Goal: Task Accomplishment & Management: Complete application form

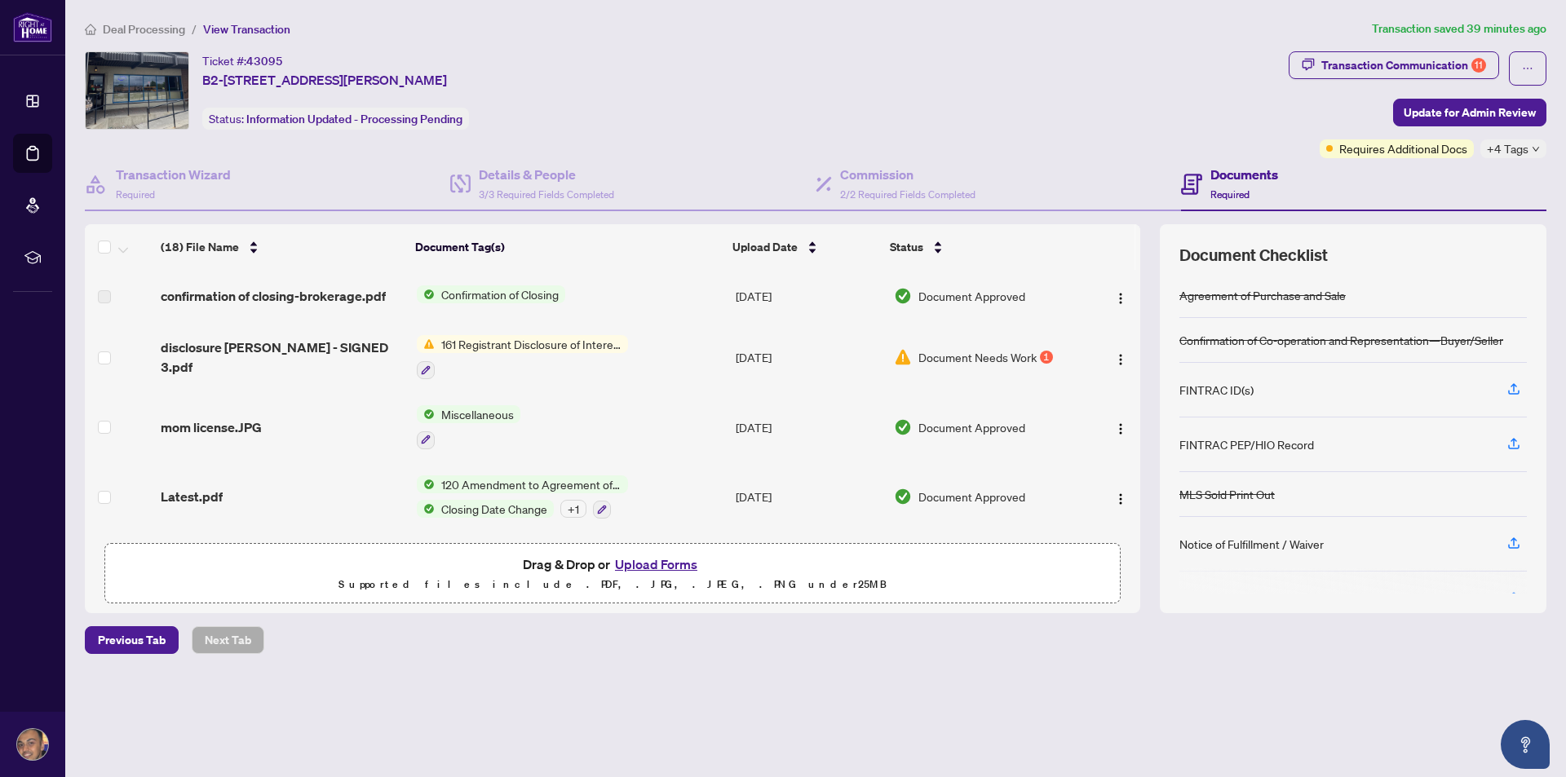
click at [493, 344] on span "161 Registrant Disclosure of Interest - Disposition ofProperty" at bounding box center [531, 344] width 193 height 18
click at [501, 441] on span "161 Registrant Disclosure of Interest - Disposition ofProperty" at bounding box center [529, 435] width 243 height 36
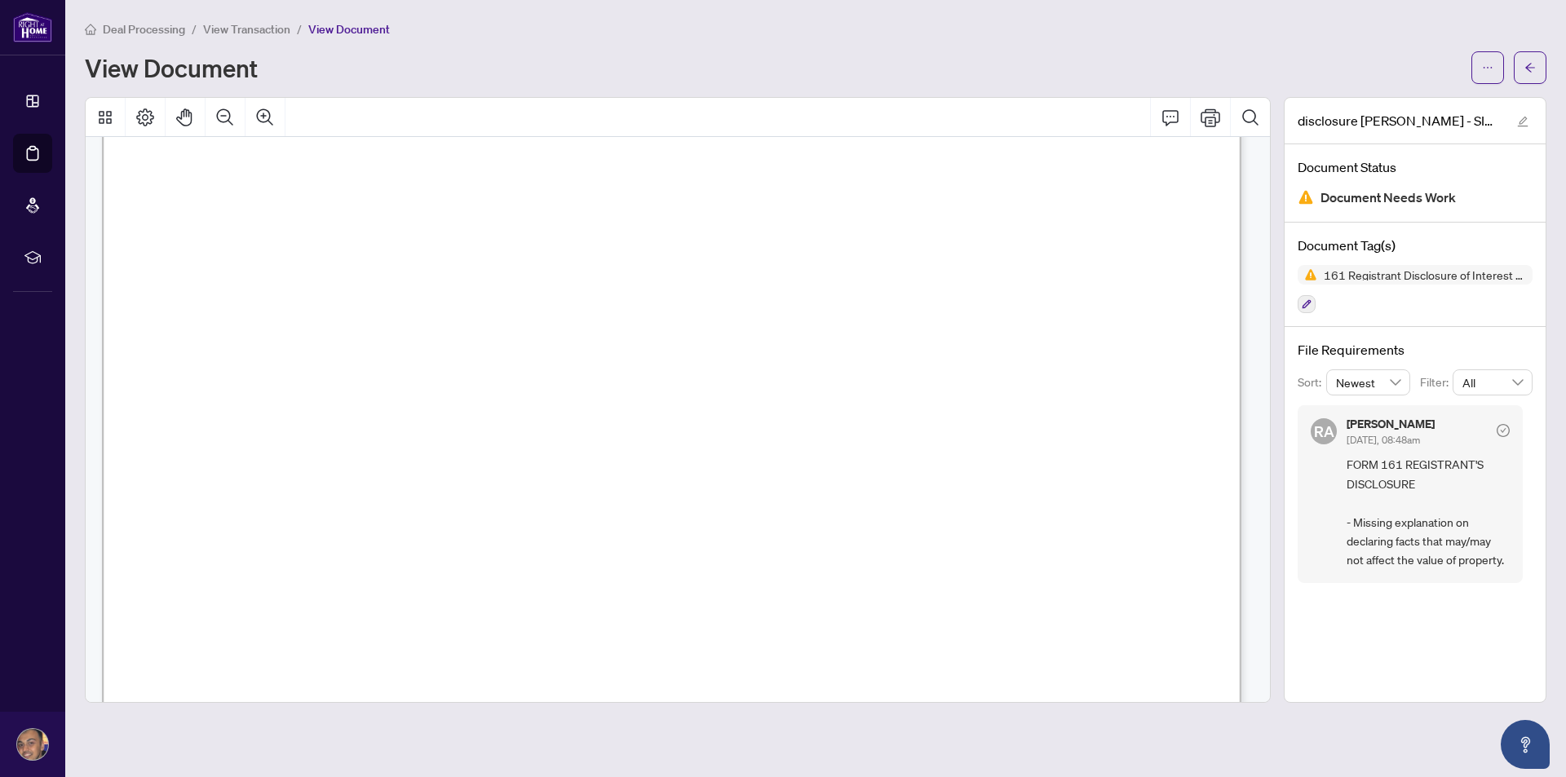
scroll to position [1060, 0]
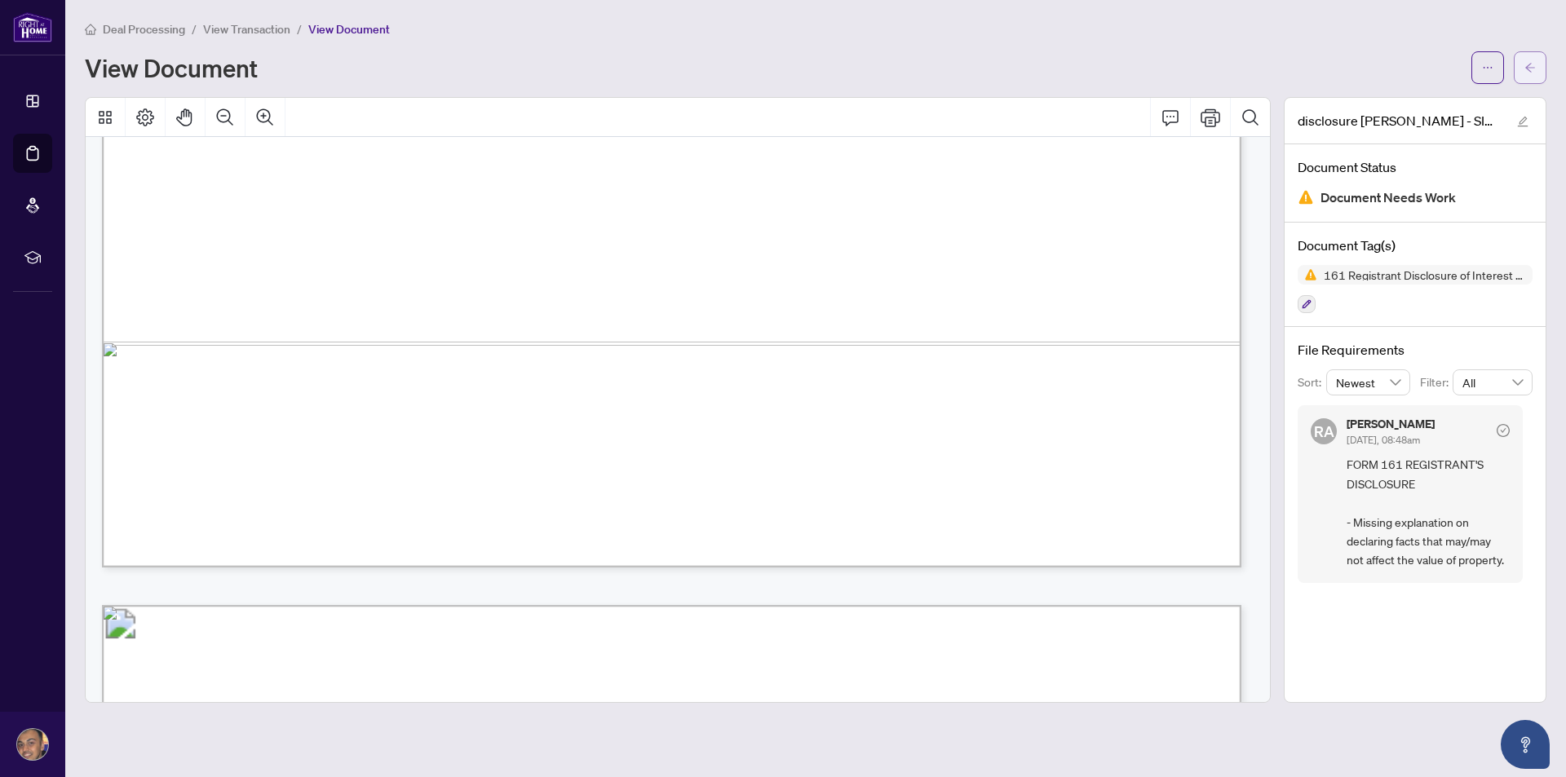
click at [1535, 67] on button "button" at bounding box center [1529, 67] width 33 height 33
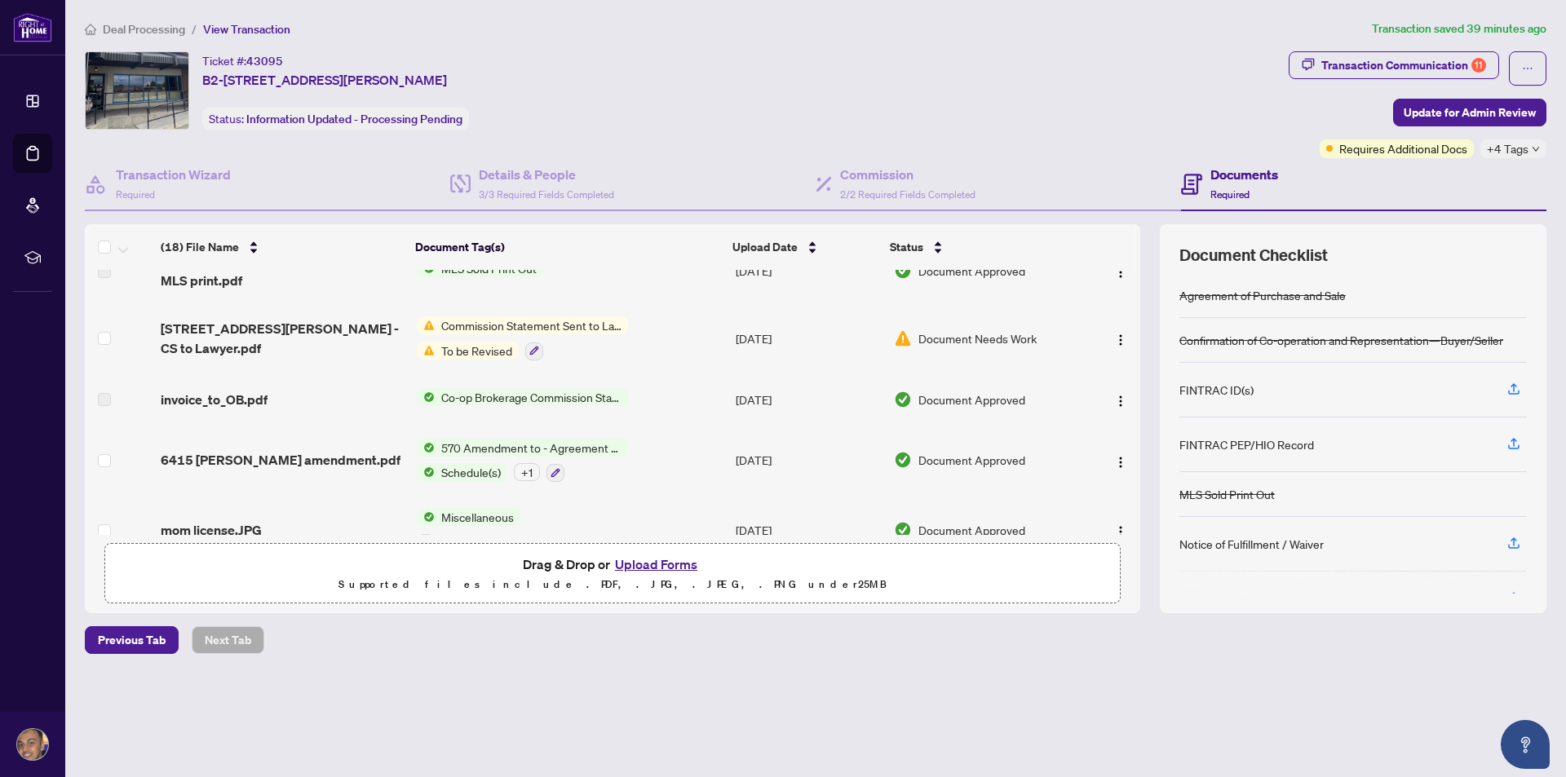
scroll to position [326, 0]
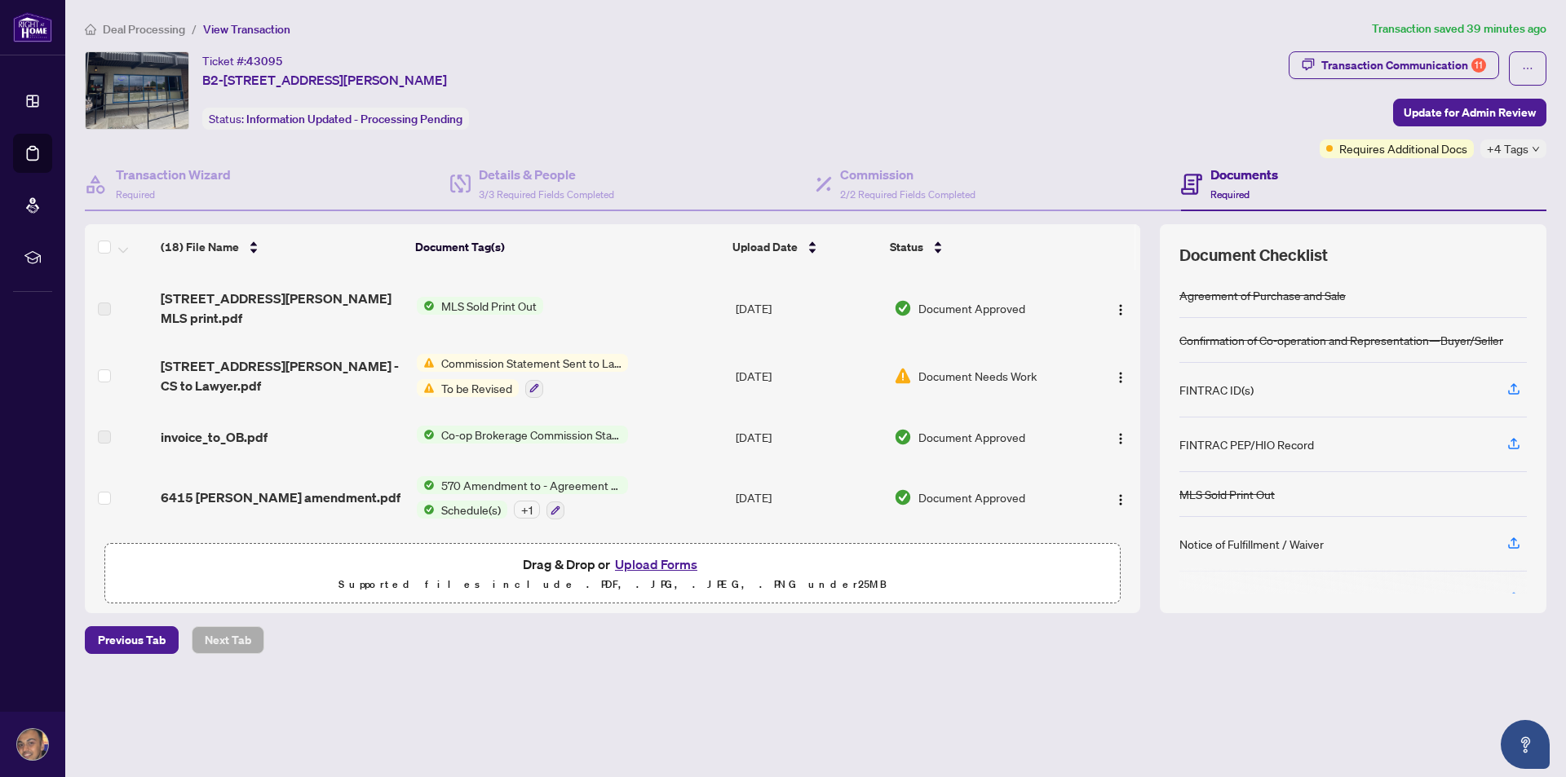
click at [486, 354] on span "Commission Statement Sent to Lawyer" at bounding box center [531, 363] width 193 height 18
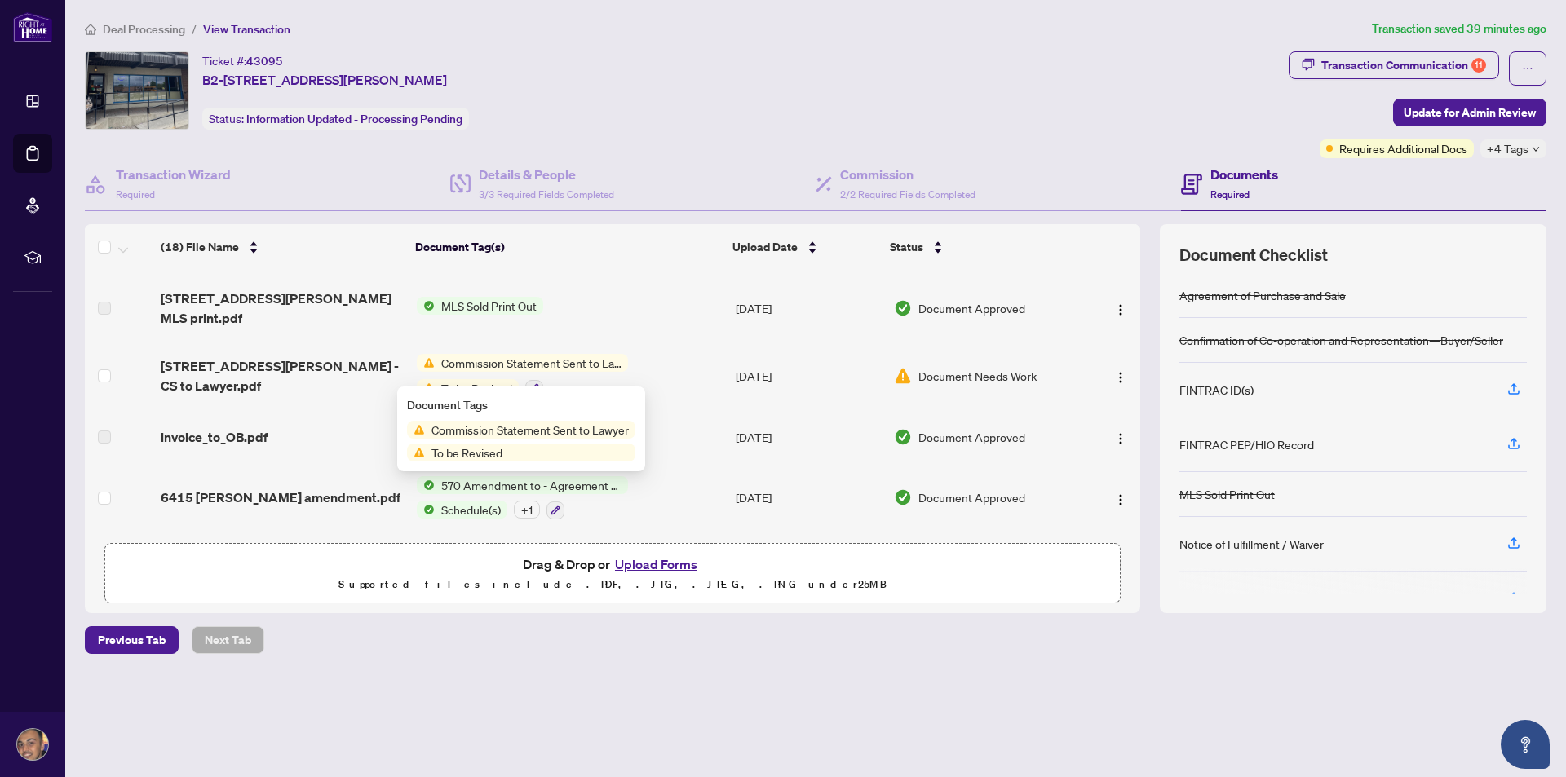
click at [469, 435] on span "Commission Statement Sent to Lawyer" at bounding box center [530, 430] width 210 height 18
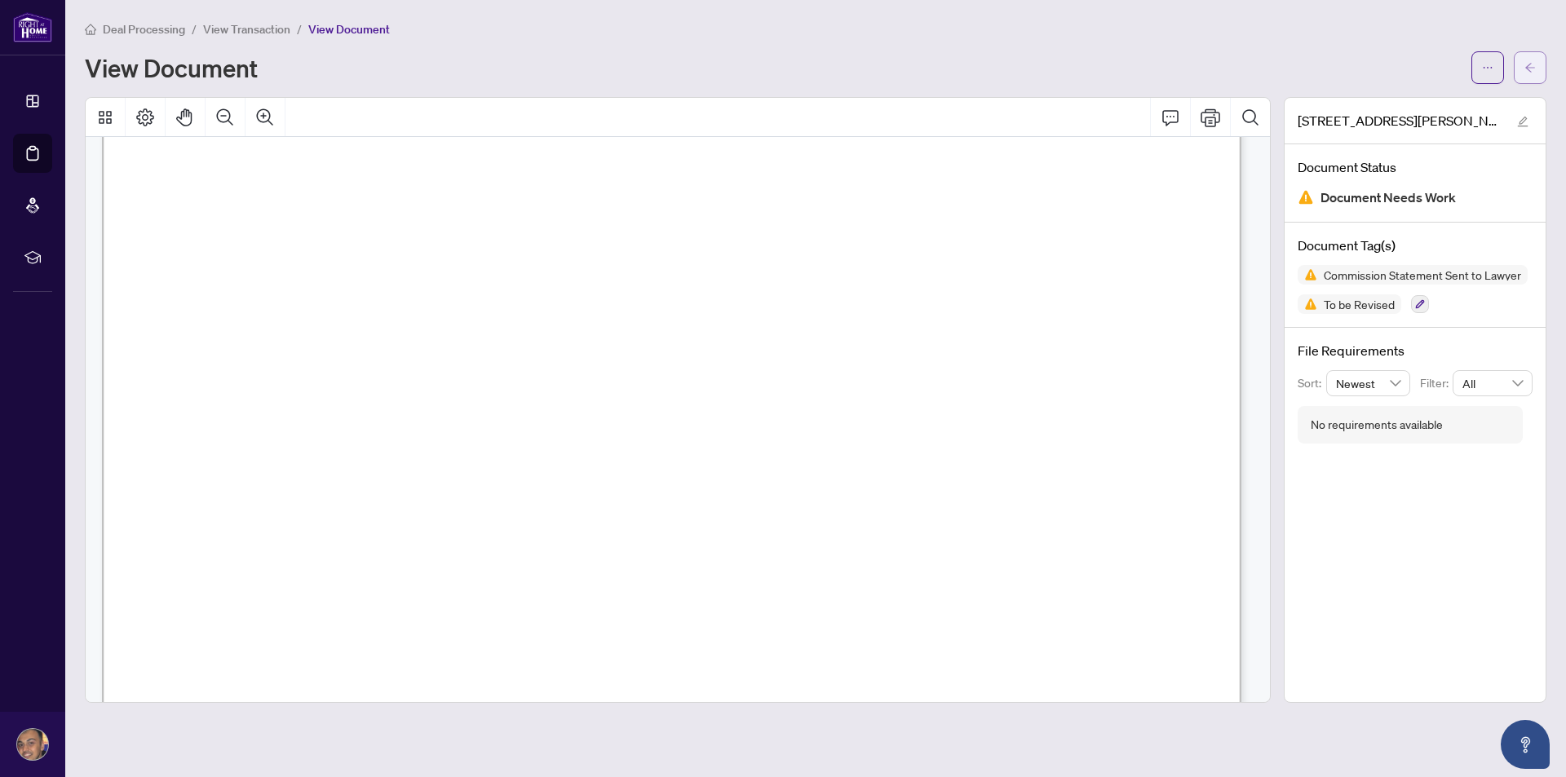
scroll to position [245, 0]
click at [1546, 68] on main "Deal Processing / View Transaction / View Document View Document [STREET_ADDRES…" at bounding box center [815, 388] width 1500 height 777
click at [1538, 69] on button "button" at bounding box center [1529, 67] width 33 height 33
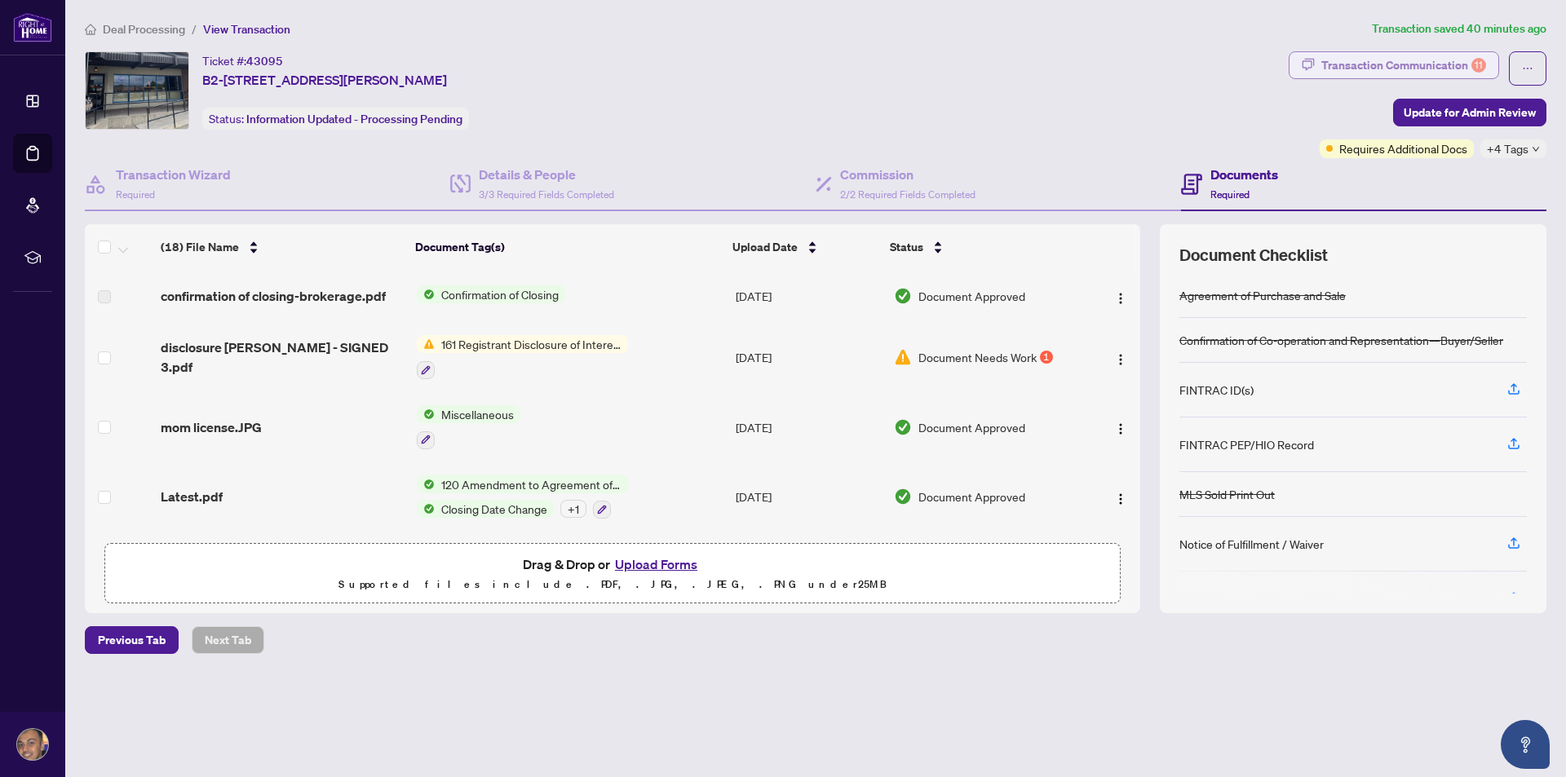
click at [1457, 65] on div "Transaction Communication 11" at bounding box center [1403, 65] width 165 height 26
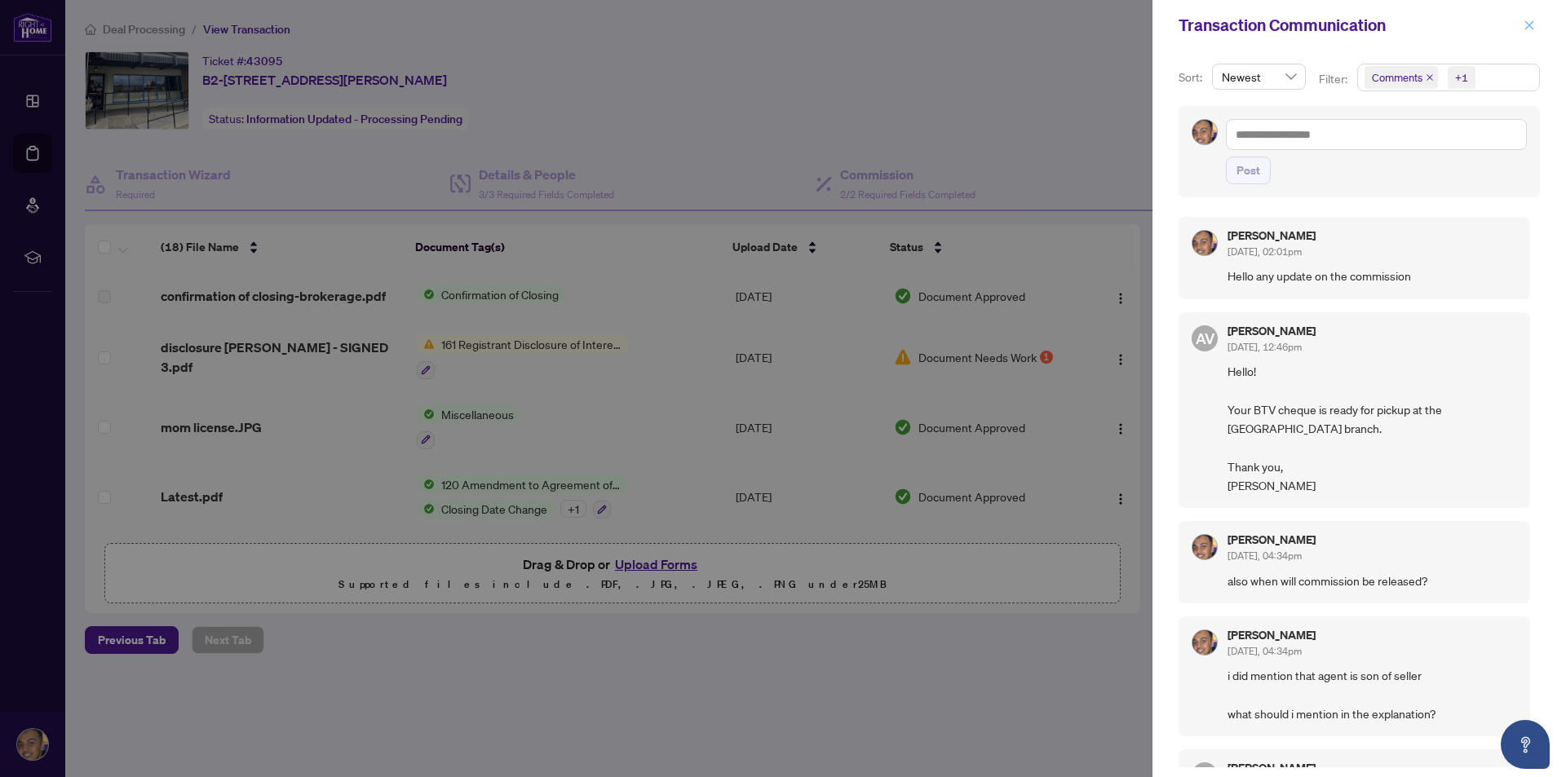
click at [1535, 20] on button "button" at bounding box center [1528, 25] width 21 height 20
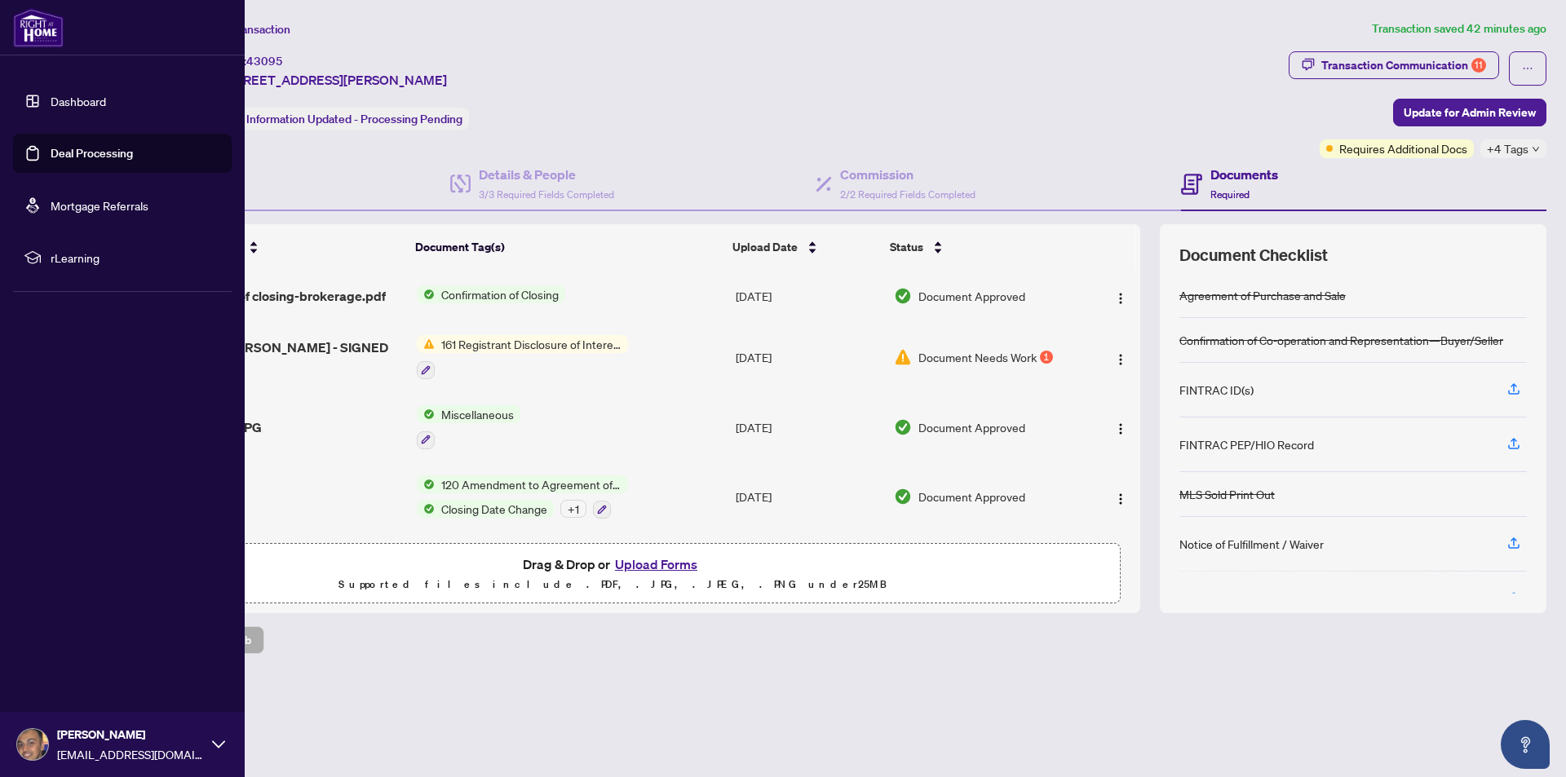
click at [51, 102] on link "Dashboard" at bounding box center [78, 101] width 55 height 15
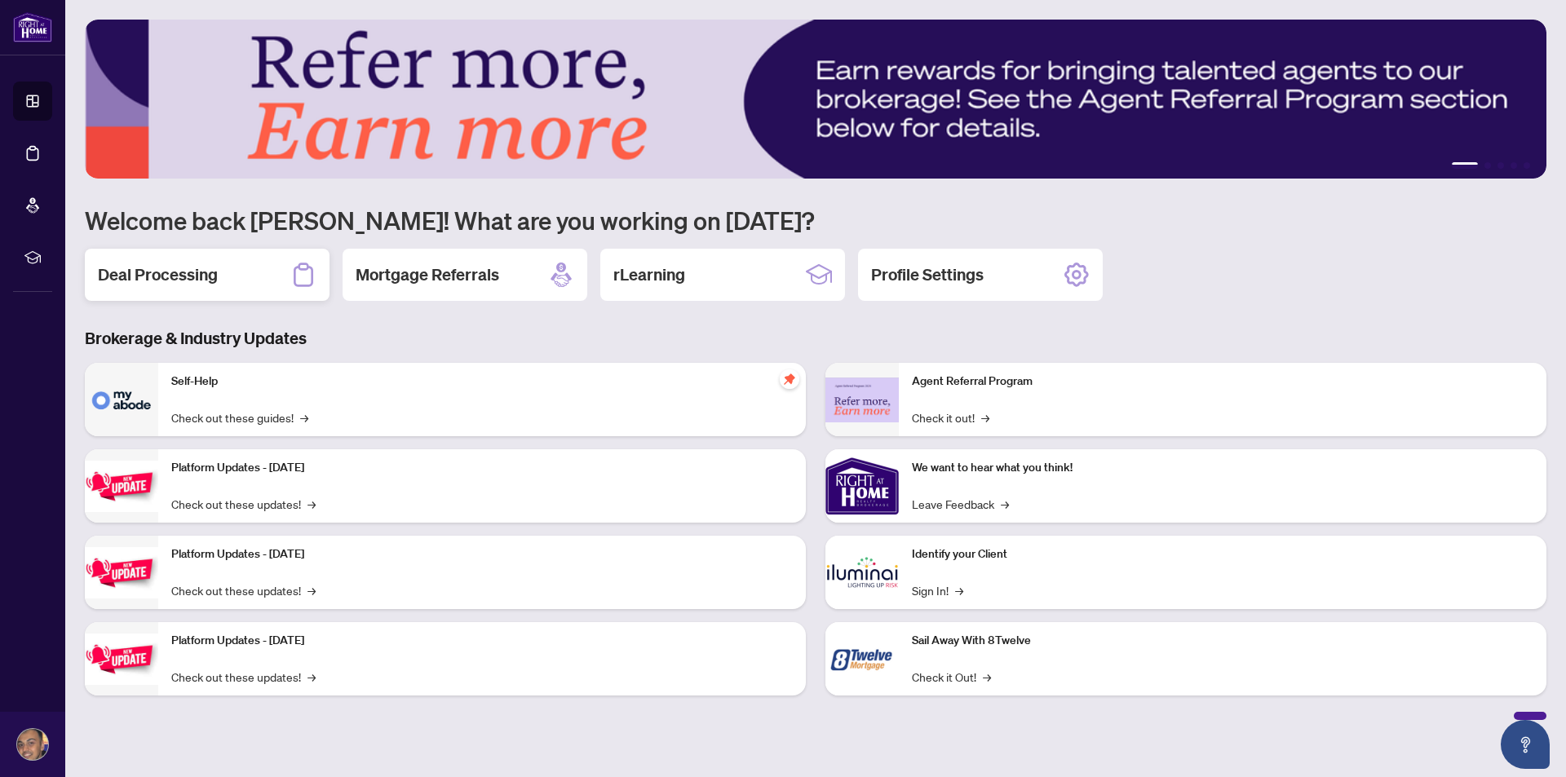
click at [227, 276] on div "Deal Processing" at bounding box center [207, 275] width 245 height 52
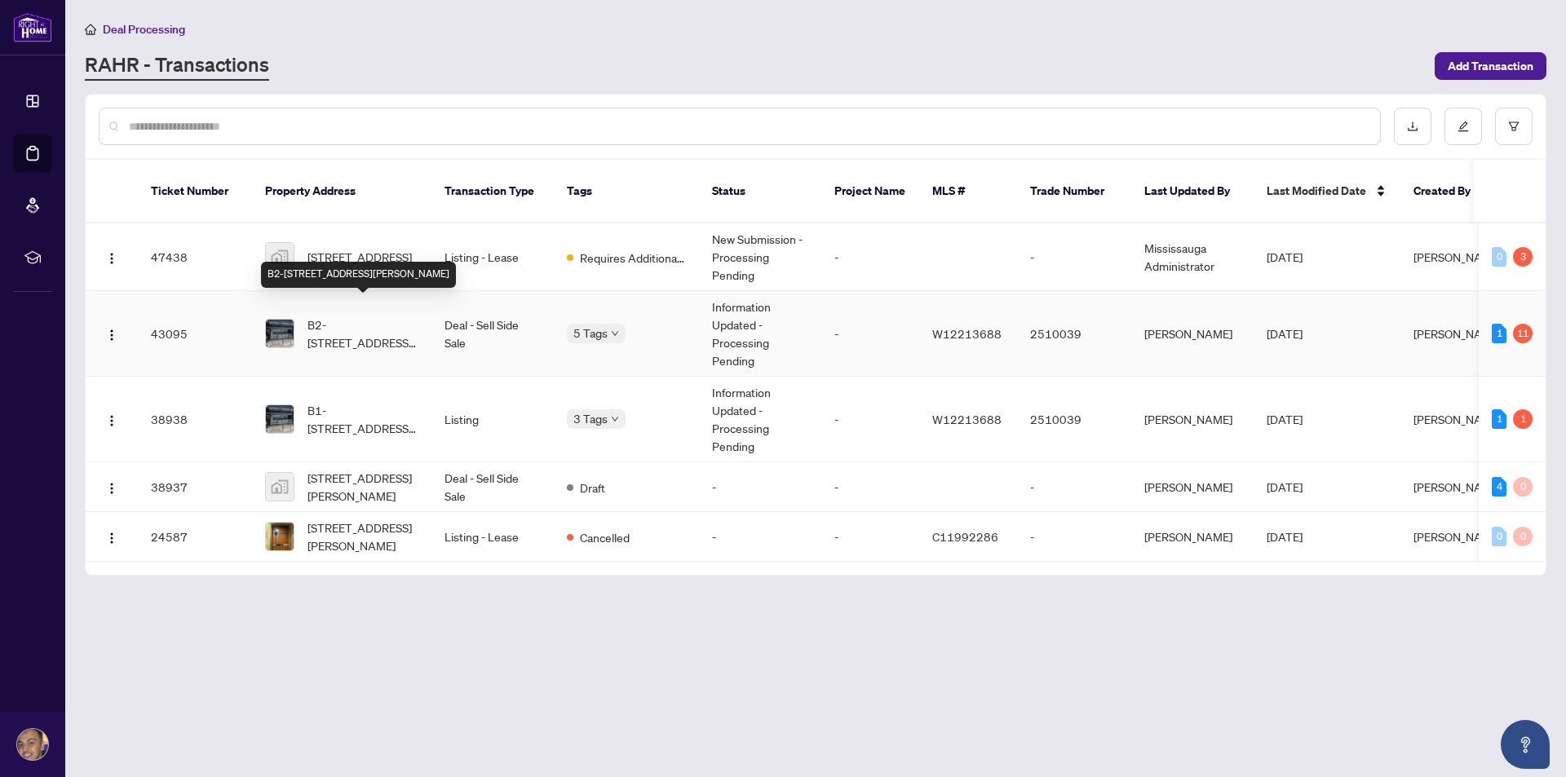
click at [358, 316] on span "B2-[STREET_ADDRESS][PERSON_NAME]" at bounding box center [362, 334] width 111 height 36
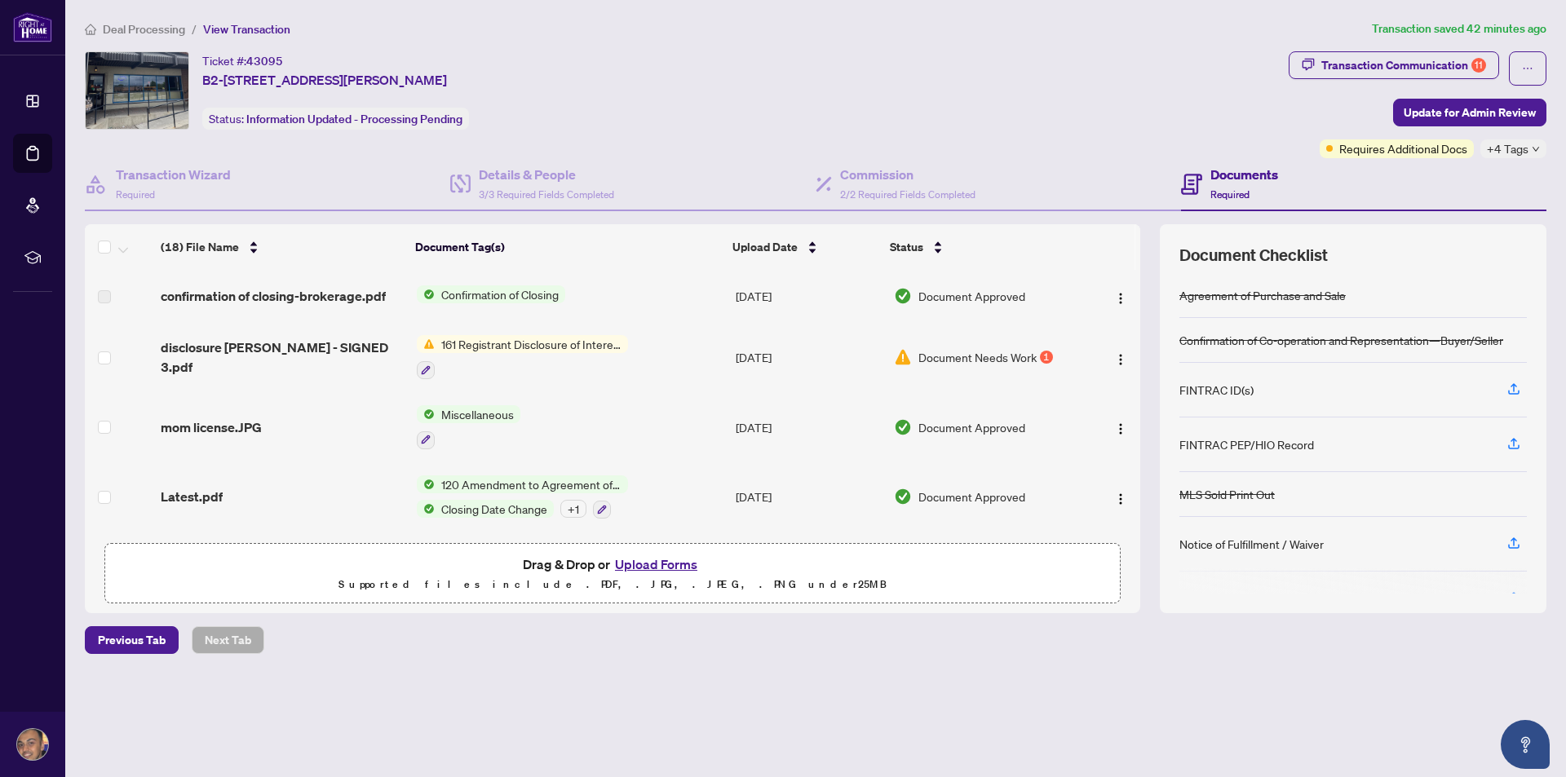
click at [964, 362] on span "Document Needs Work" at bounding box center [977, 357] width 118 height 18
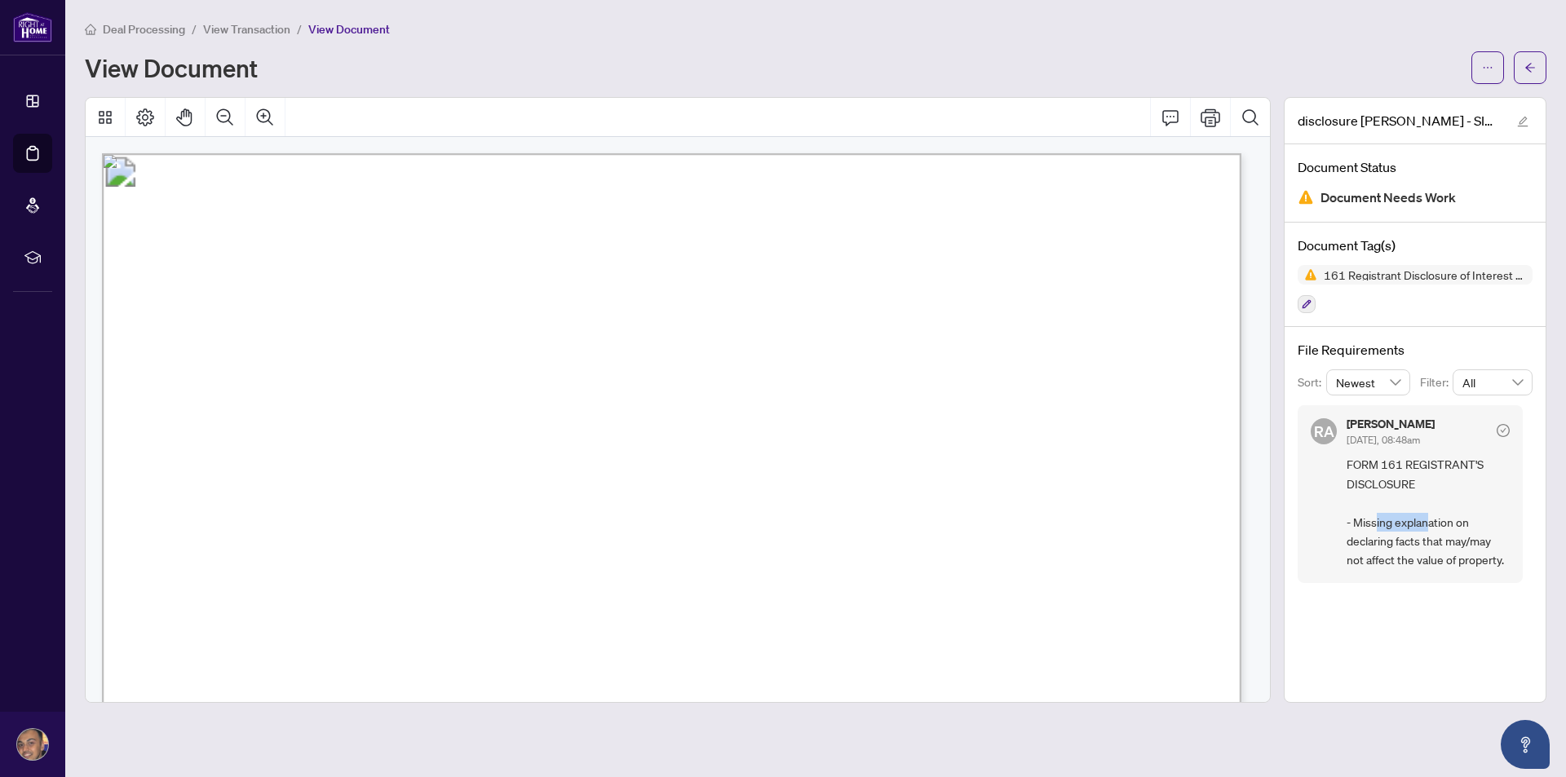
drag, startPoint x: 1376, startPoint y: 523, endPoint x: 1429, endPoint y: 520, distance: 52.3
click at [1429, 520] on span "FORM 161 REGISTRANT'S DISCLOSURE - Missing explanation on declaring facts that …" at bounding box center [1427, 512] width 163 height 114
drag, startPoint x: 1397, startPoint y: 538, endPoint x: 1446, endPoint y: 530, distance: 49.6
click at [1446, 530] on span "FORM 161 REGISTRANT'S DISCLOSURE - Missing explanation on declaring facts that …" at bounding box center [1427, 512] width 163 height 114
drag, startPoint x: 1359, startPoint y: 554, endPoint x: 1442, endPoint y: 559, distance: 83.4
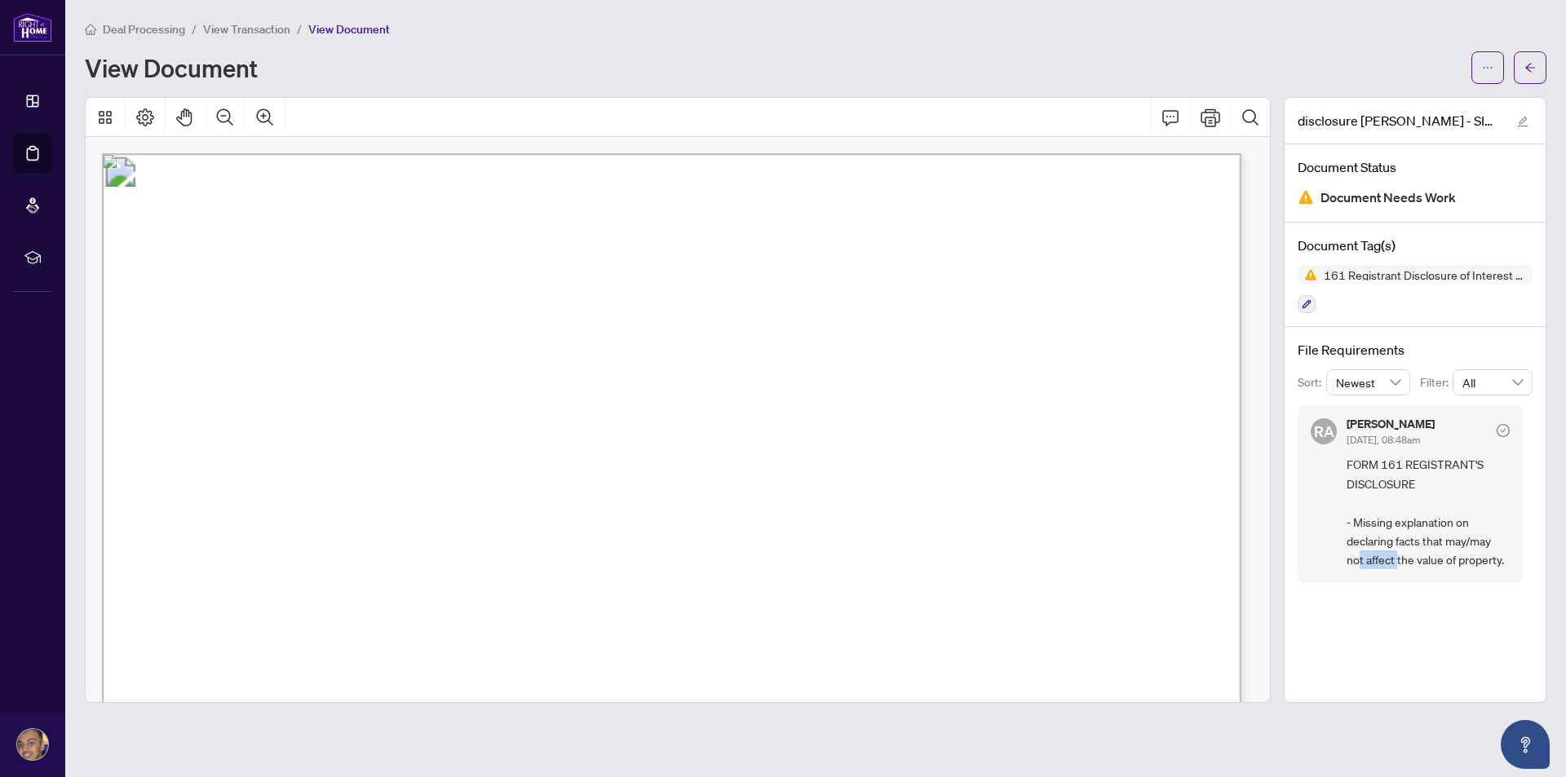
click at [1417, 562] on span "FORM 161 REGISTRANT'S DISCLOSURE - Missing explanation on declaring facts that …" at bounding box center [1427, 512] width 163 height 114
click at [1438, 561] on span "FORM 161 REGISTRANT'S DISCLOSURE - Missing explanation on declaring facts that …" at bounding box center [1427, 512] width 163 height 114
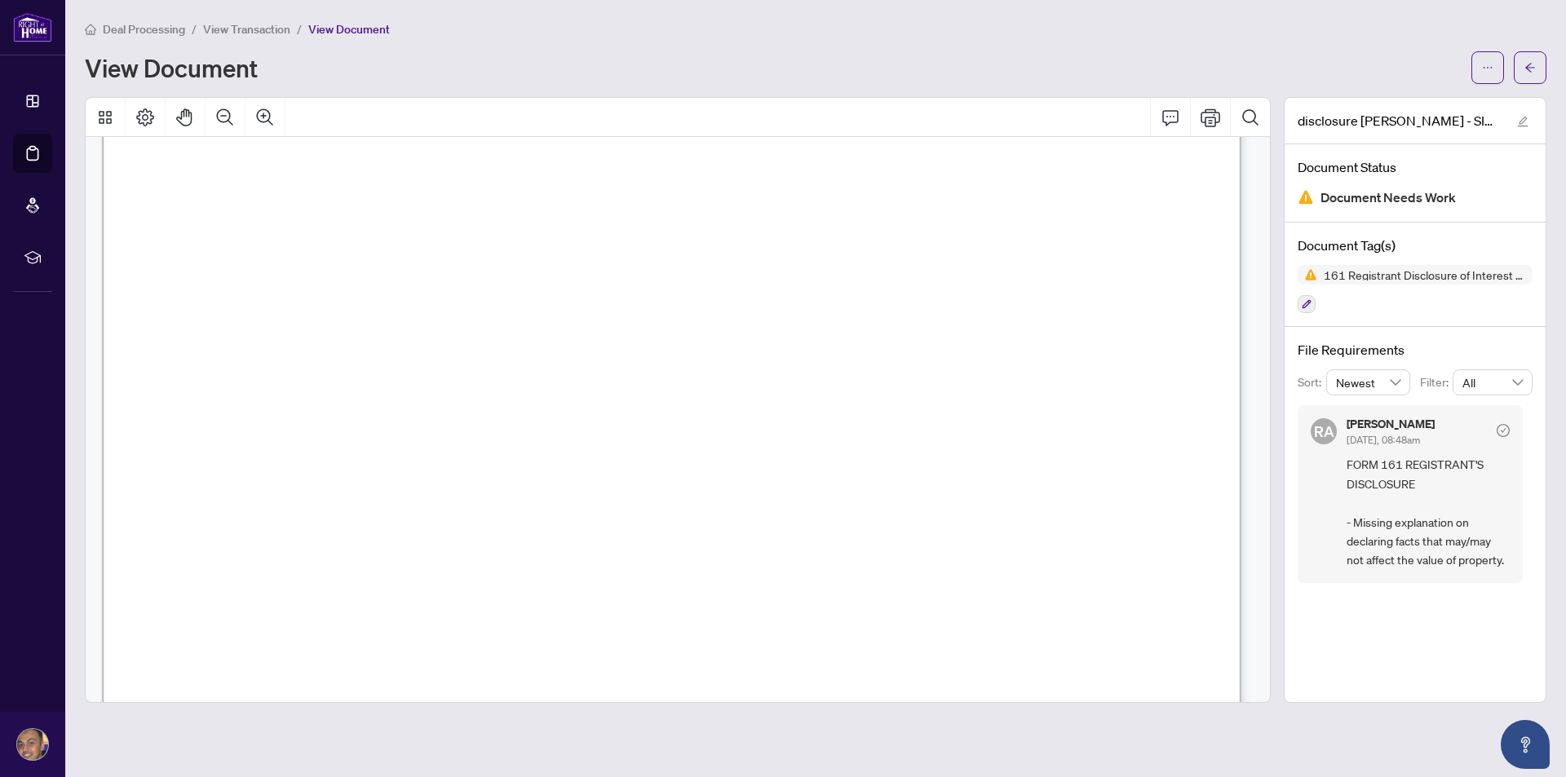
scroll to position [82, 0]
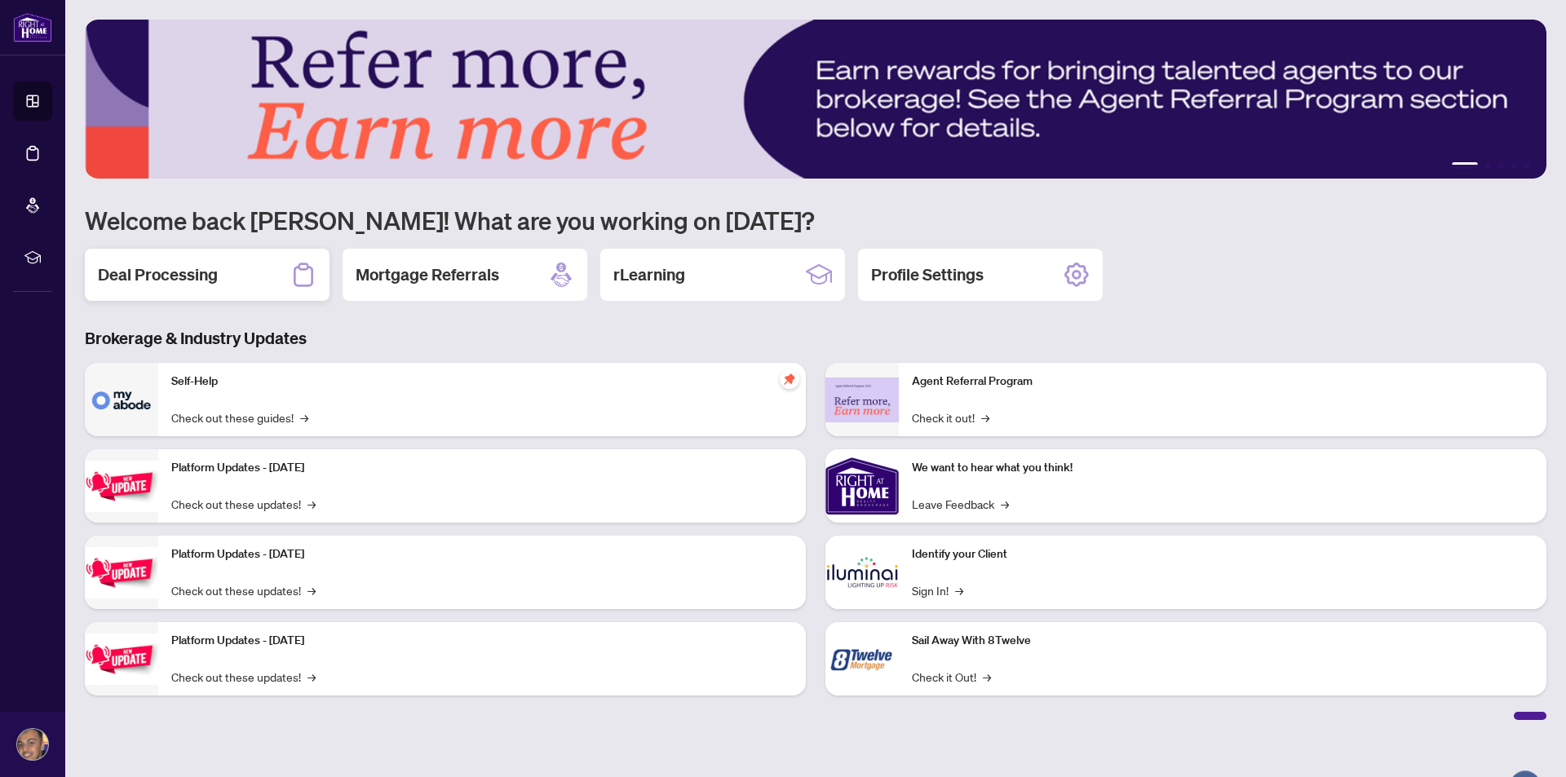
click at [205, 285] on h2 "Deal Processing" at bounding box center [158, 274] width 120 height 23
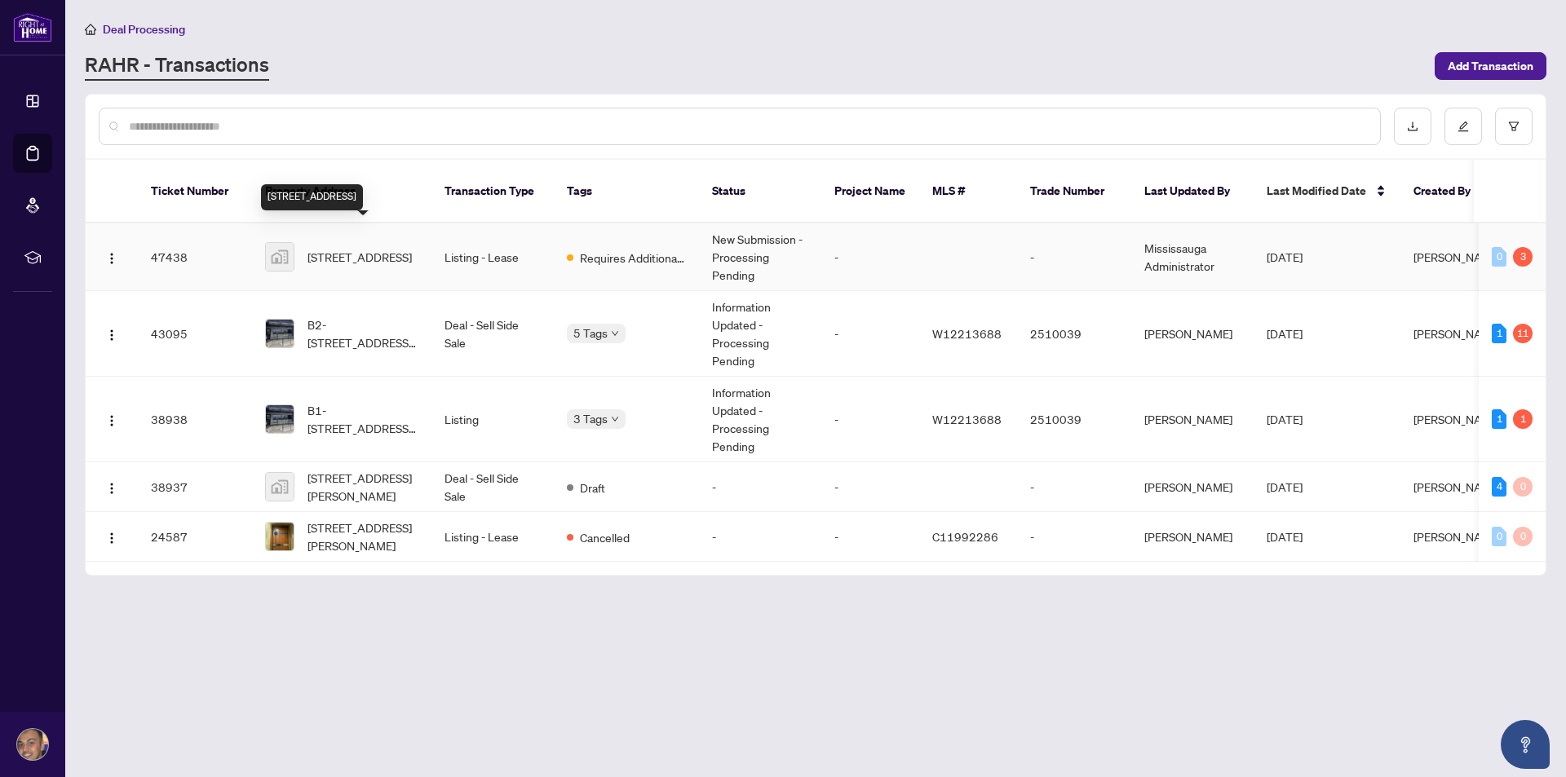
click at [367, 248] on span "[STREET_ADDRESS]" at bounding box center [359, 257] width 104 height 18
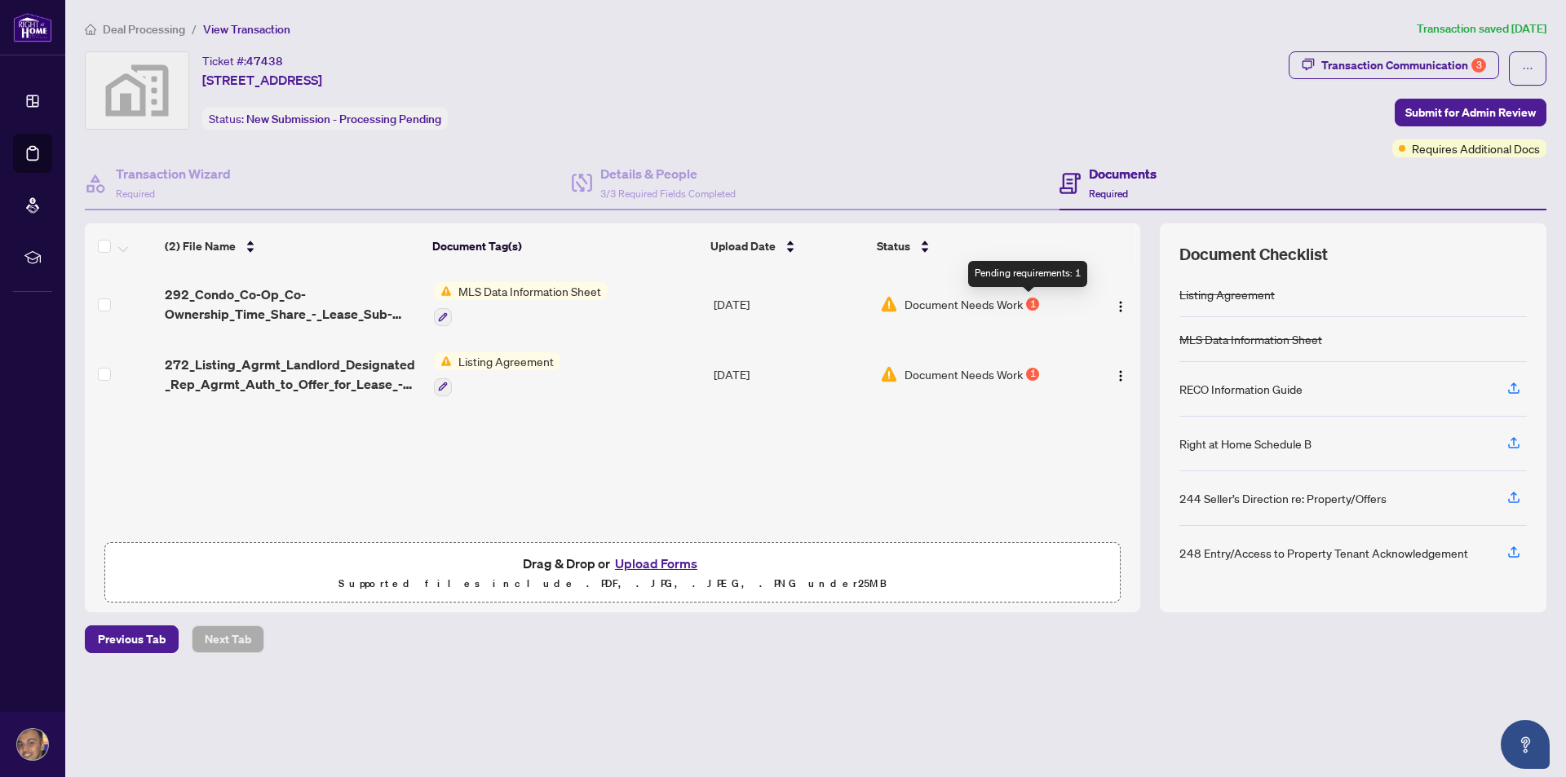
click at [1027, 303] on div "1" at bounding box center [1032, 304] width 13 height 13
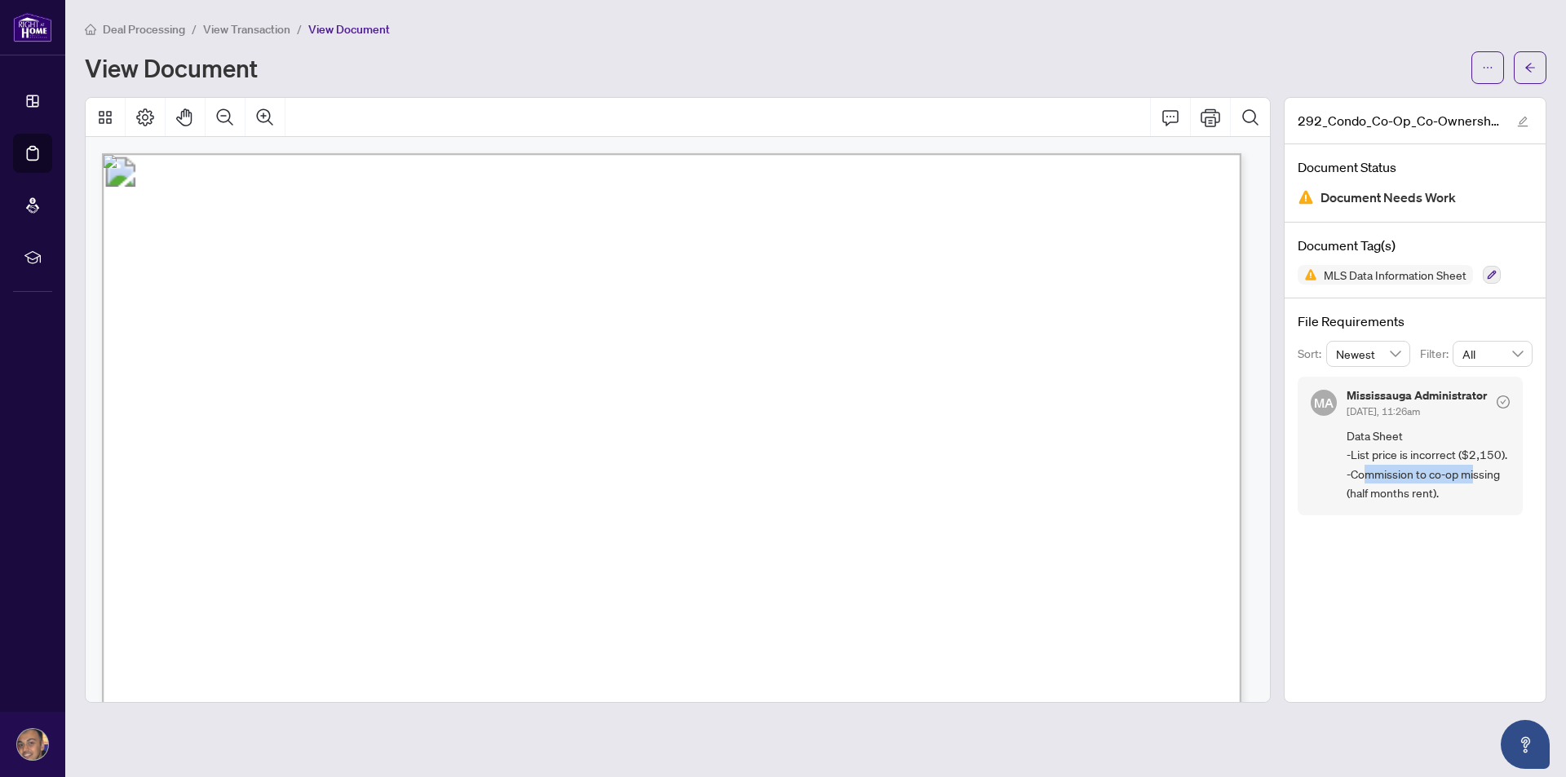
drag, startPoint x: 1364, startPoint y: 472, endPoint x: 1473, endPoint y: 473, distance: 109.3
click at [1473, 473] on span "Data Sheet -List price is incorrect ($2,150). -Commission to co-op missing (hal…" at bounding box center [1427, 464] width 163 height 77
drag, startPoint x: 1384, startPoint y: 497, endPoint x: 1407, endPoint y: 497, distance: 23.6
click at [1407, 497] on span "Data Sheet -List price is incorrect ($2,150). -Commission to co-op missing (hal…" at bounding box center [1427, 464] width 163 height 77
click at [1439, 523] on div "File Requirements Sort: Newest Filter: All MA Mississauga Administrator Aug/08/…" at bounding box center [1414, 413] width 261 height 231
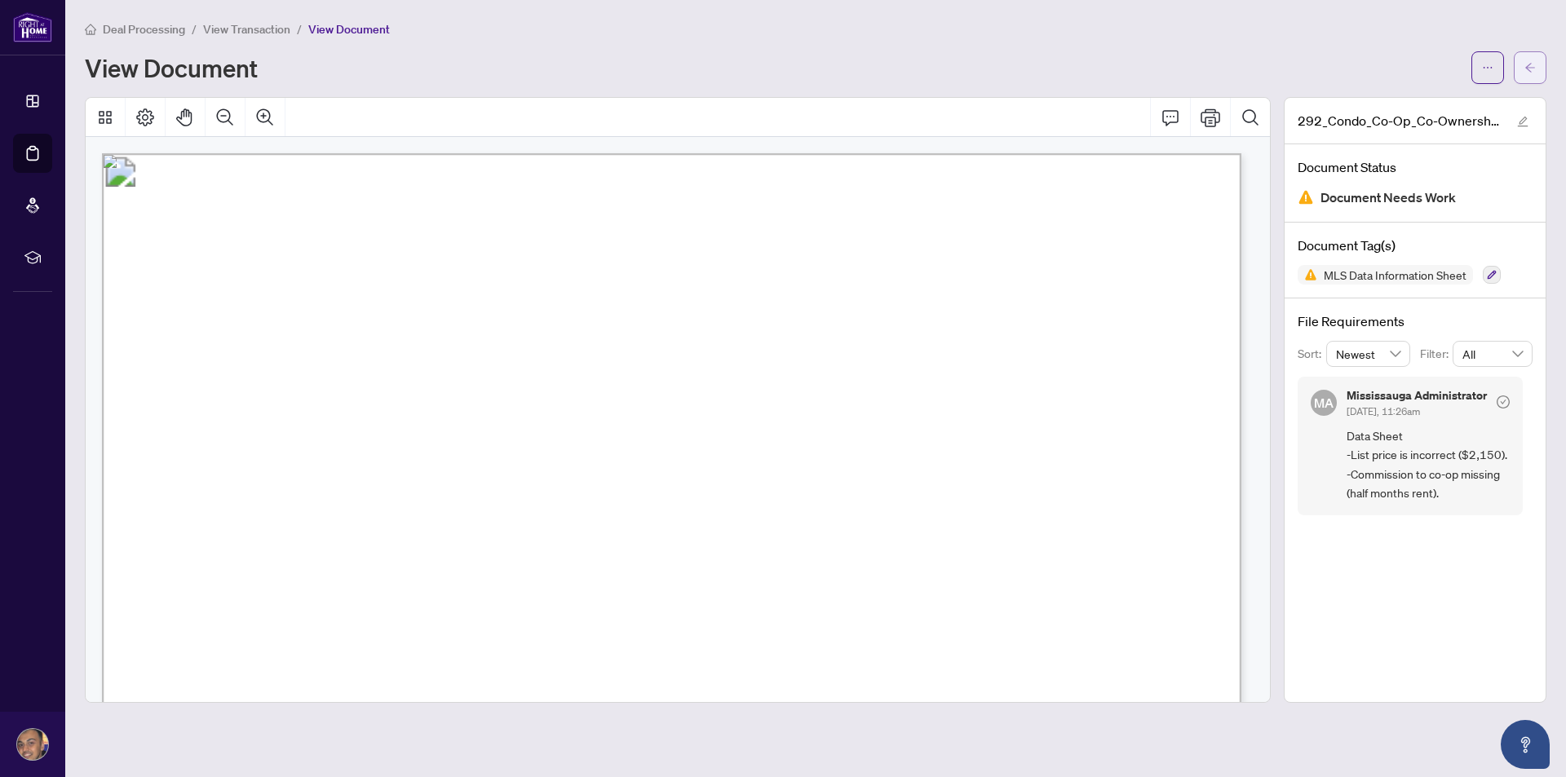
click at [1526, 66] on icon "arrow-left" at bounding box center [1530, 67] width 10 height 9
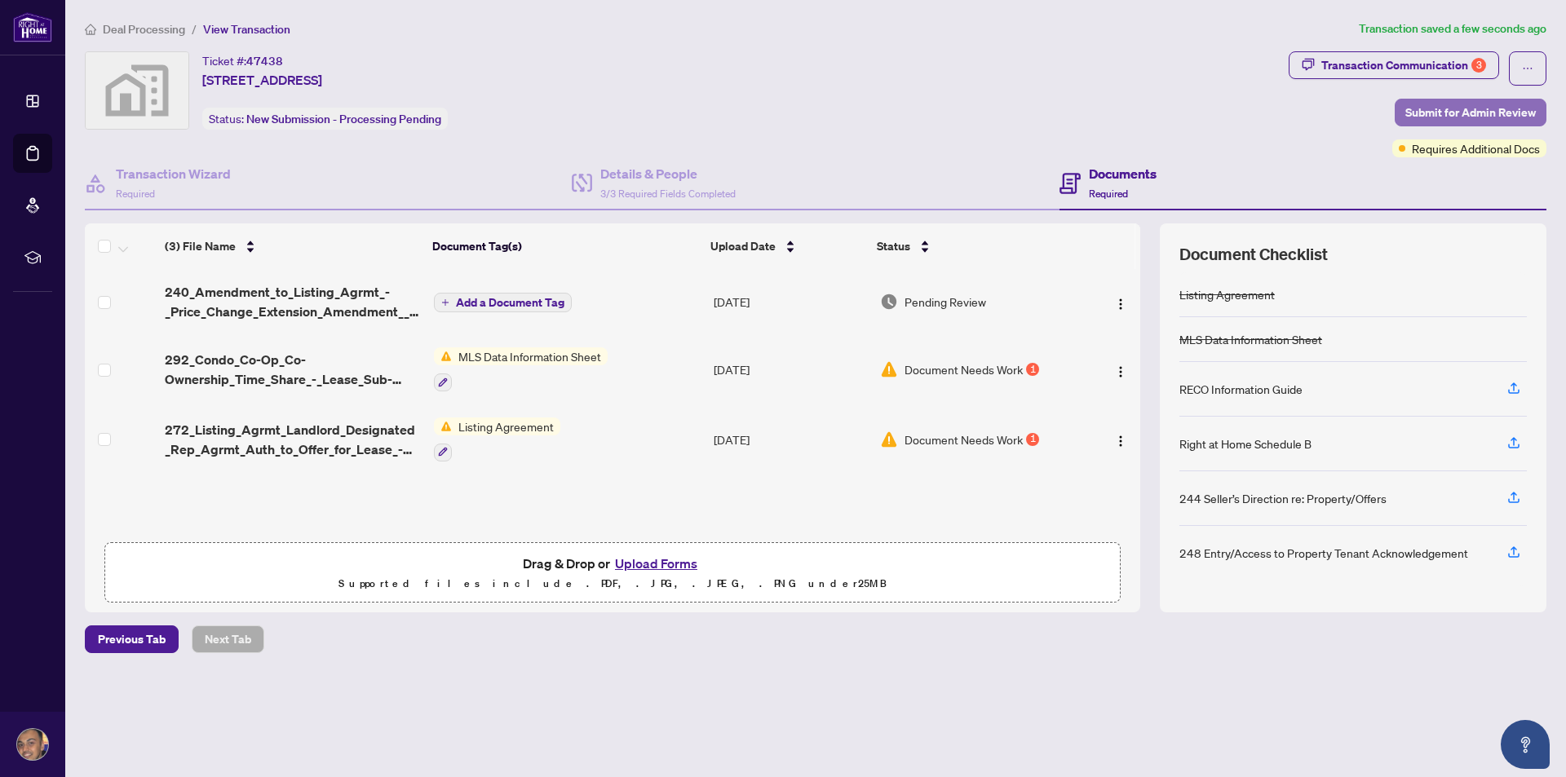
click at [1473, 118] on span "Submit for Admin Review" at bounding box center [1470, 112] width 130 height 26
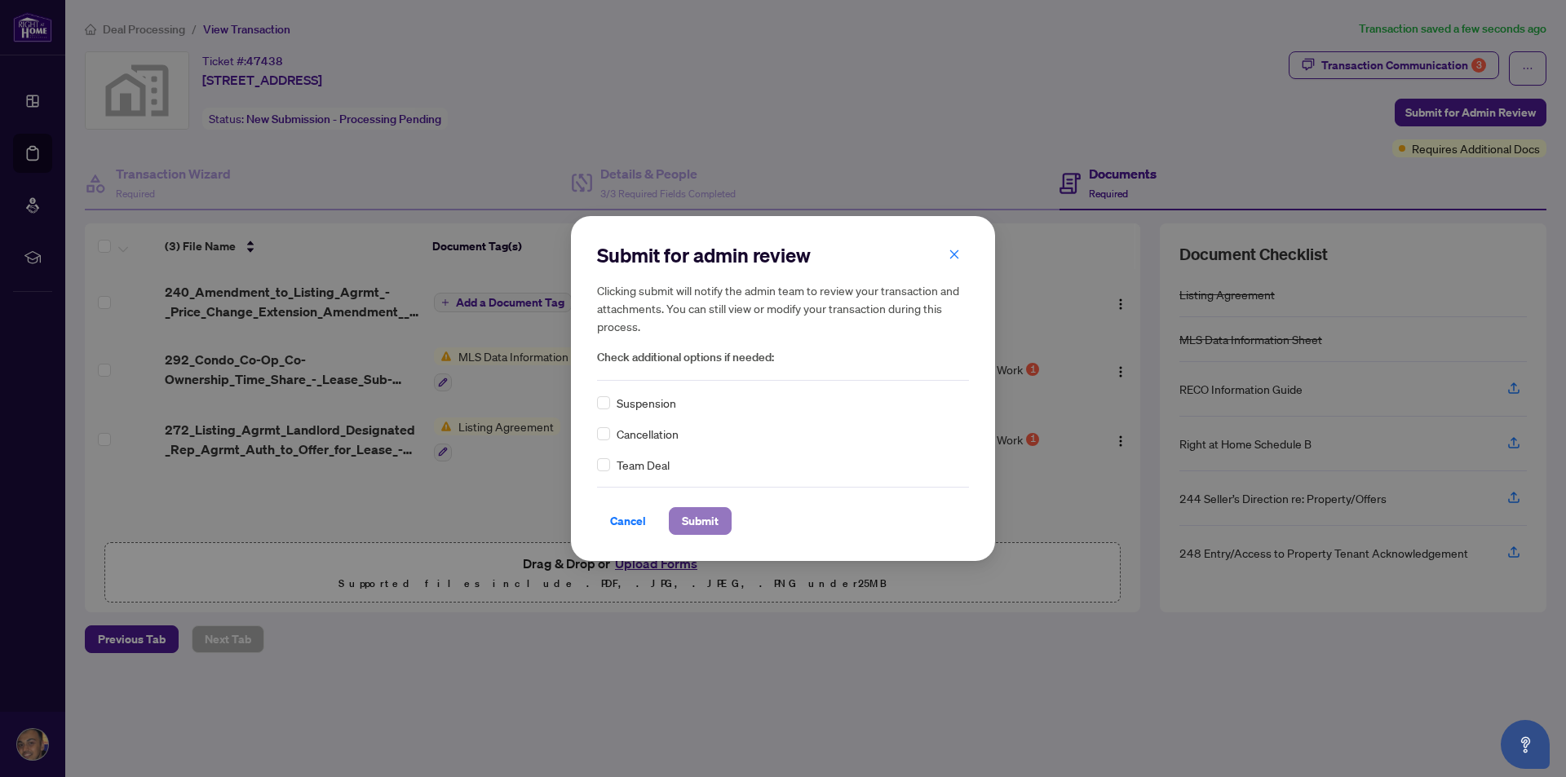
click at [708, 526] on span "Submit" at bounding box center [700, 521] width 37 height 26
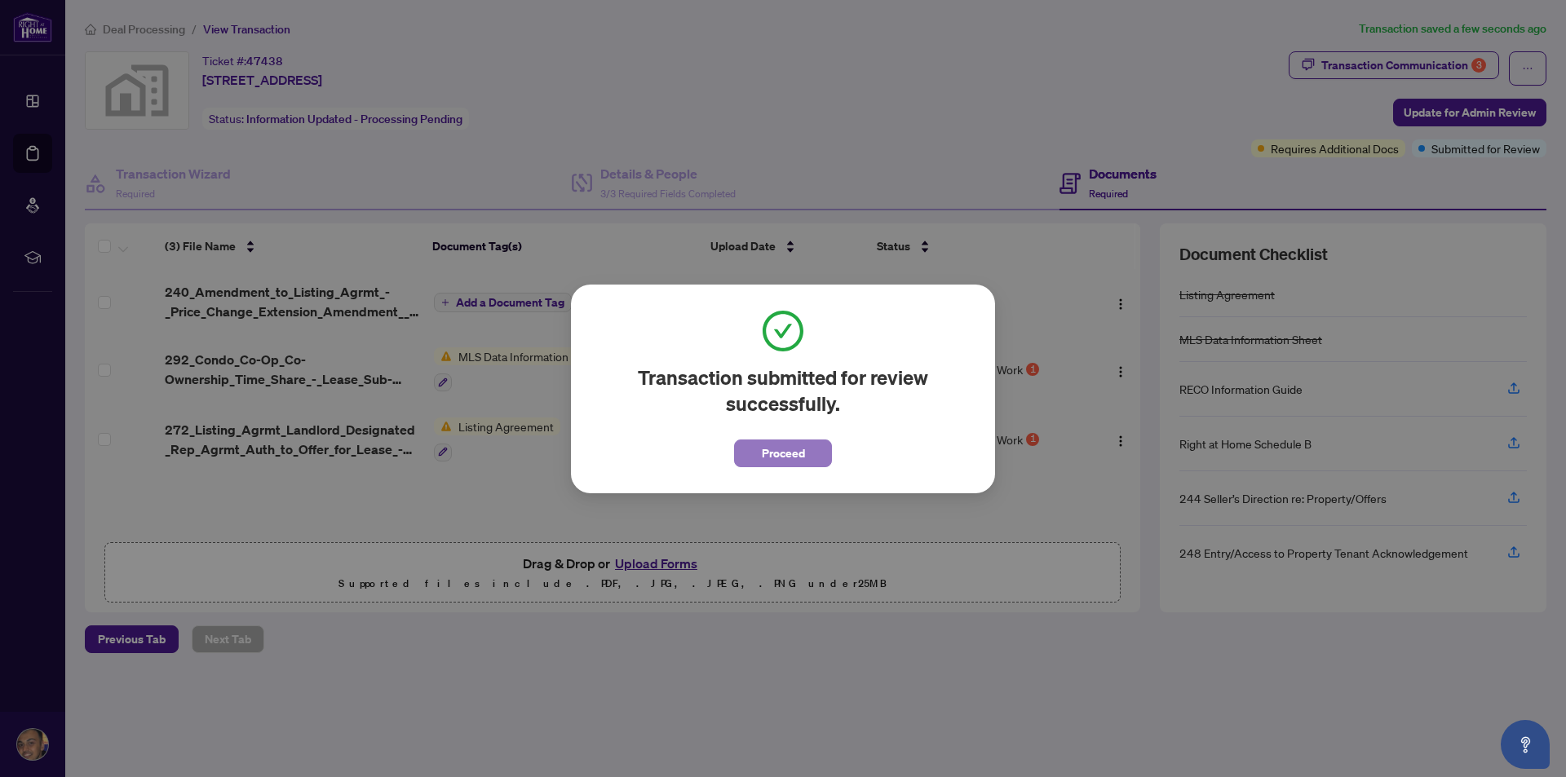
click at [812, 462] on button "Proceed" at bounding box center [783, 454] width 98 height 28
